Goal: Task Accomplishment & Management: Use online tool/utility

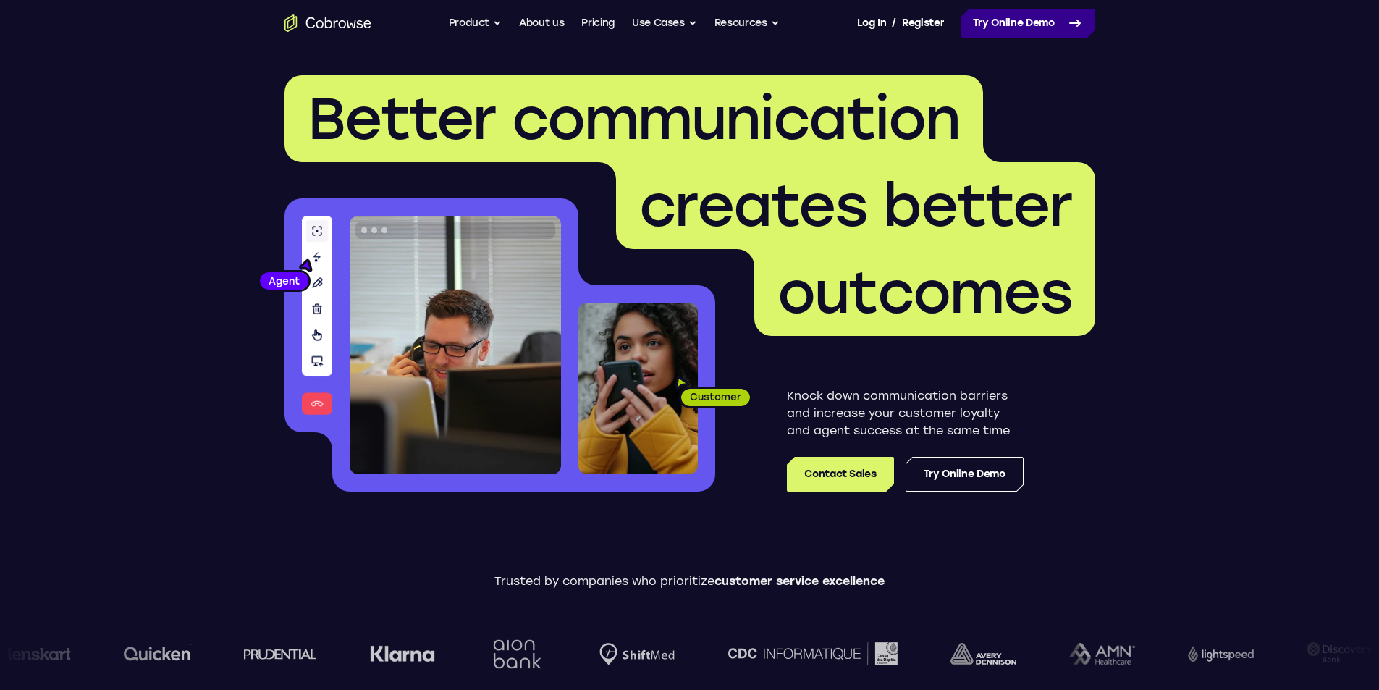
click at [1032, 21] on link "Try Online Demo" at bounding box center [1028, 23] width 134 height 29
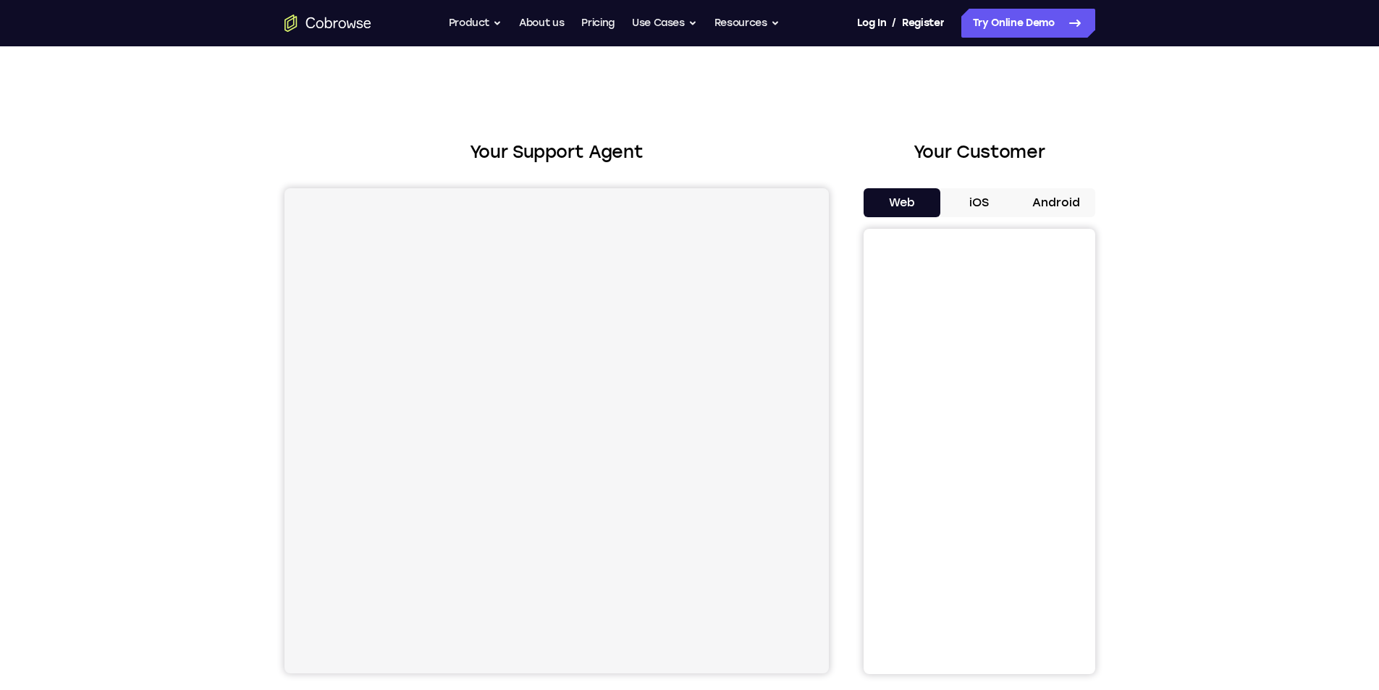
click at [1040, 208] on button "Android" at bounding box center [1056, 202] width 77 height 29
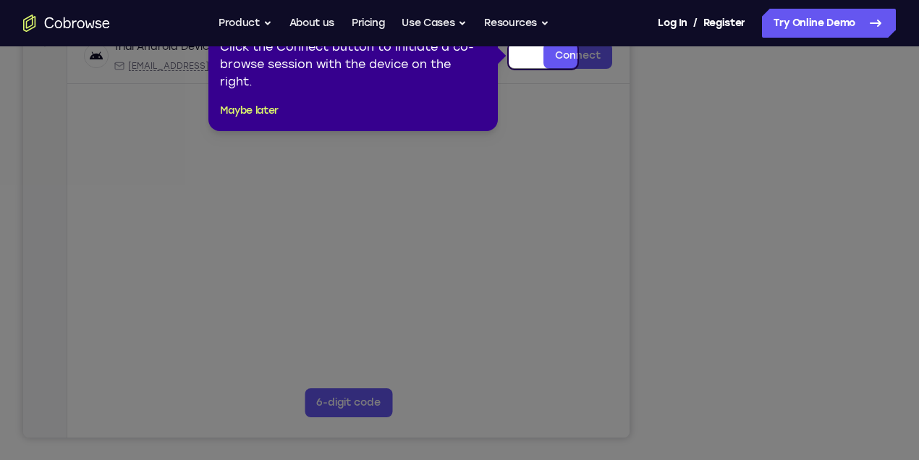
click at [724, 253] on icon at bounding box center [463, 230] width 927 height 460
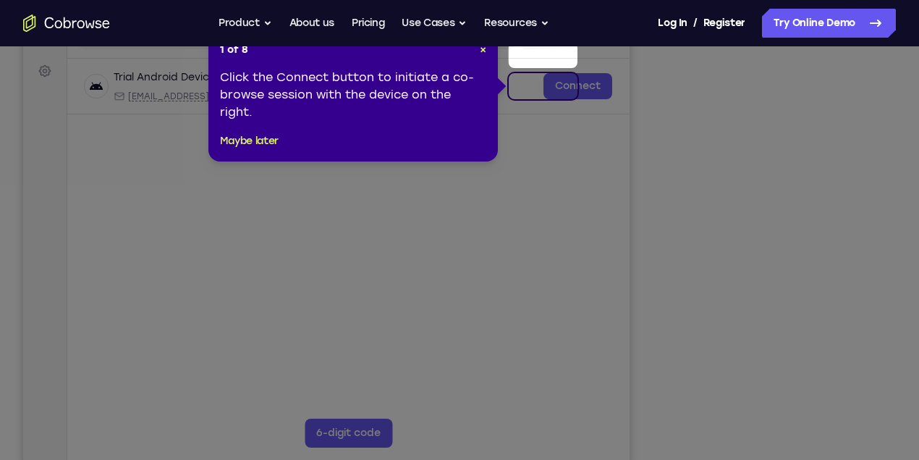
scroll to position [188, 0]
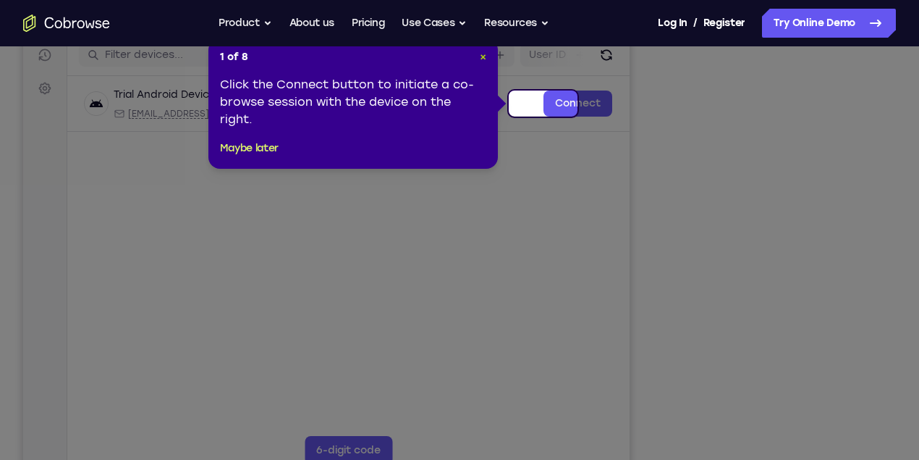
click at [481, 60] on span "×" at bounding box center [483, 57] width 7 height 12
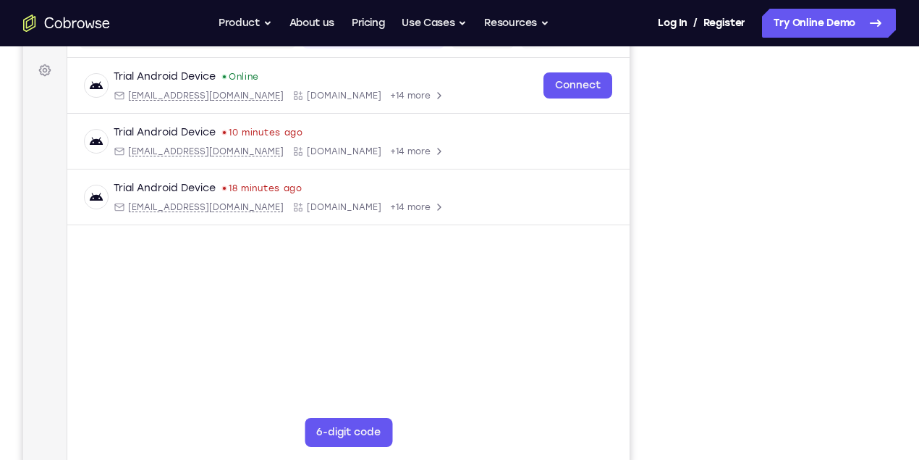
scroll to position [207, 0]
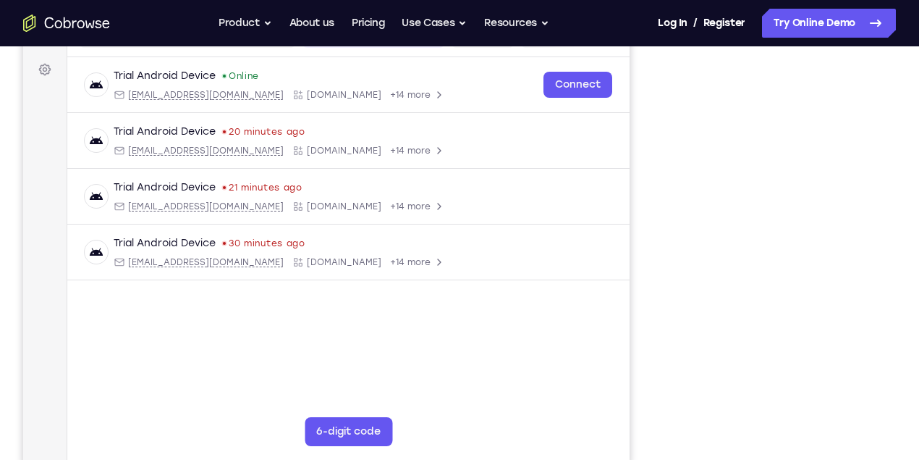
click at [611, 151] on div "Your Support Agent Your Customer Web iOS Android" at bounding box center [459, 199] width 873 height 535
